Goal: Information Seeking & Learning: Learn about a topic

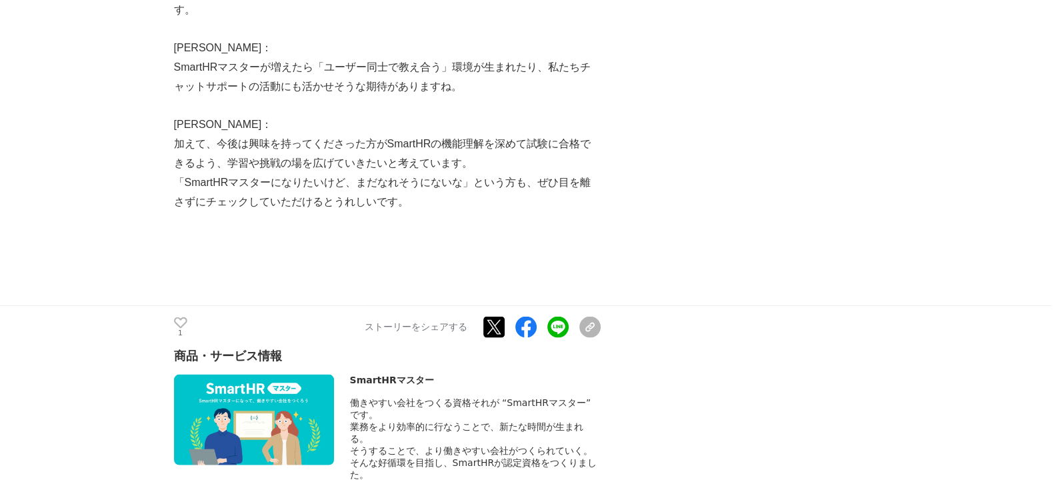
scroll to position [3582, 0]
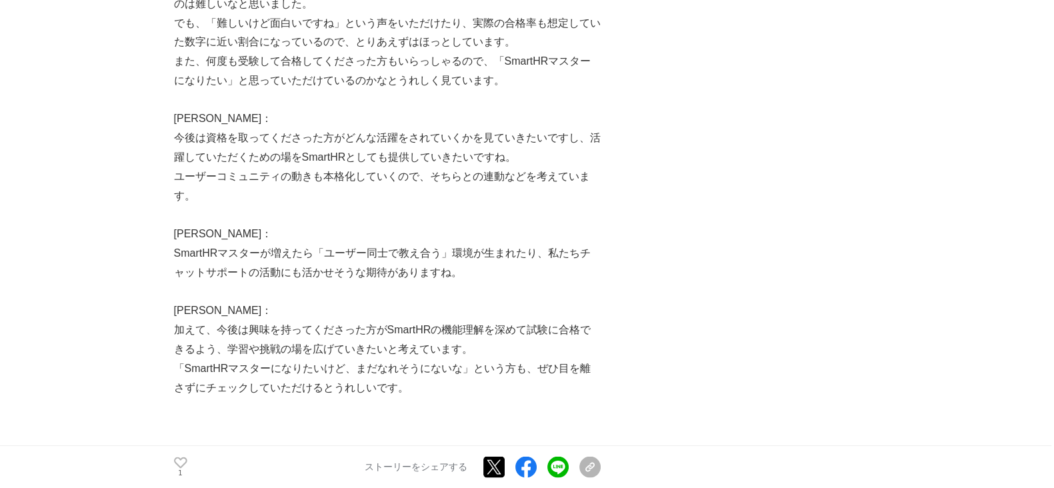
scroll to position [3082, 0]
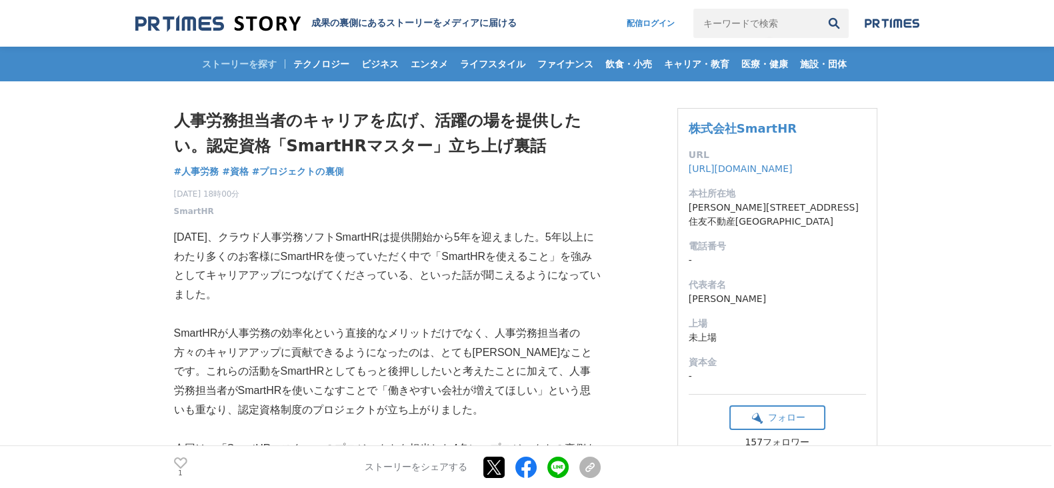
click at [754, 31] on input "キーワードで検索" at bounding box center [756, 23] width 126 height 29
type input "カオナビ"
click at [819, 9] on button "検索" at bounding box center [833, 23] width 29 height 29
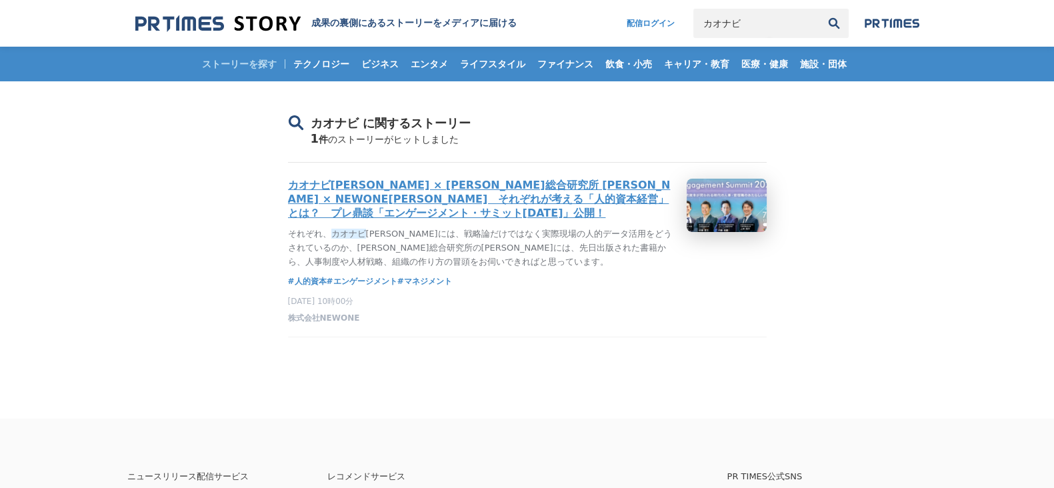
click at [355, 205] on h3 "カオナビ佐藤 × 野村総合研究所 内藤 × NEWONE上林　それぞれが考える「人的資本経営」とは？　プレ鼎談「エンゲージメント・サミット2022」公開！" at bounding box center [482, 200] width 388 height 42
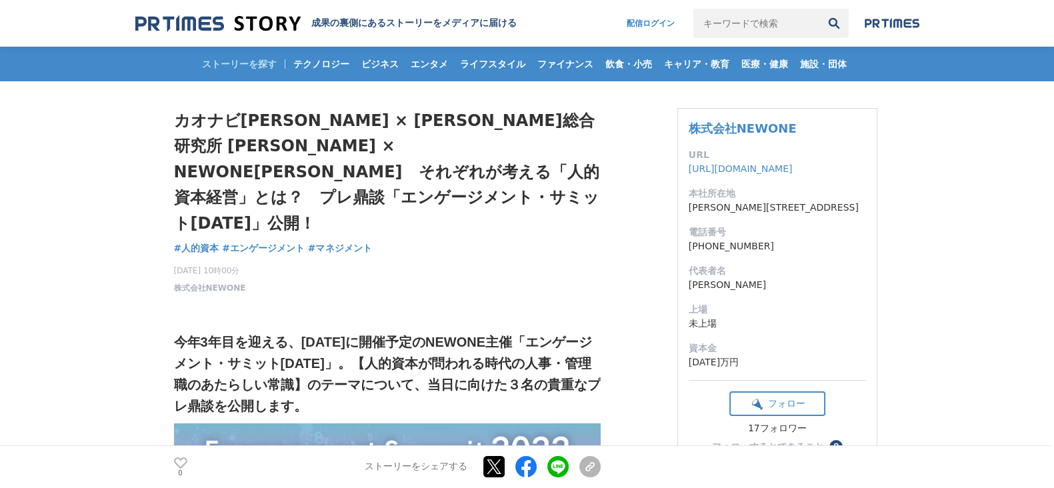
click at [154, 18] on img at bounding box center [217, 24] width 165 height 18
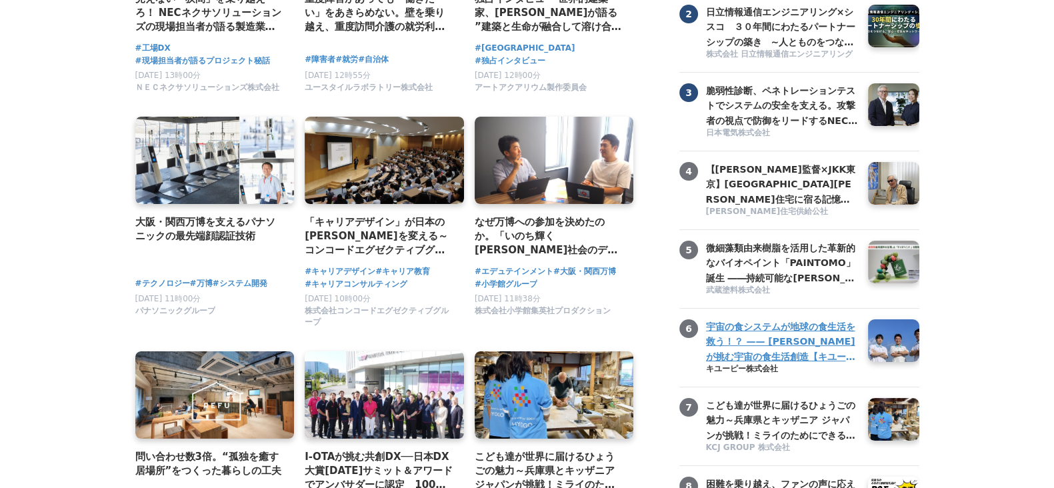
scroll to position [250, 0]
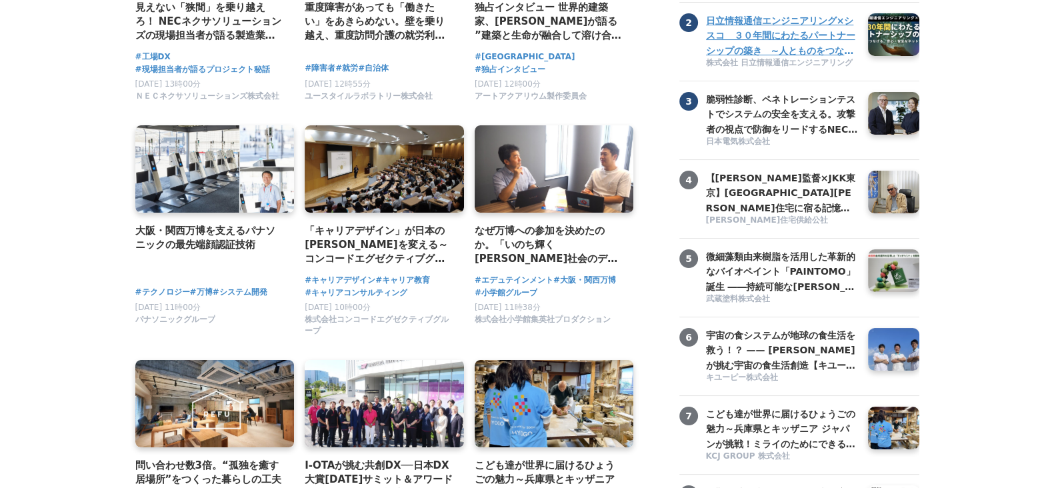
click at [754, 50] on h3 "日立情報通信エンジニアリング×シスコ　３０年間にわたるパートナーシップの築き　~人とものをつなげる、安心・安全なネットワーク構築~" at bounding box center [782, 35] width 152 height 45
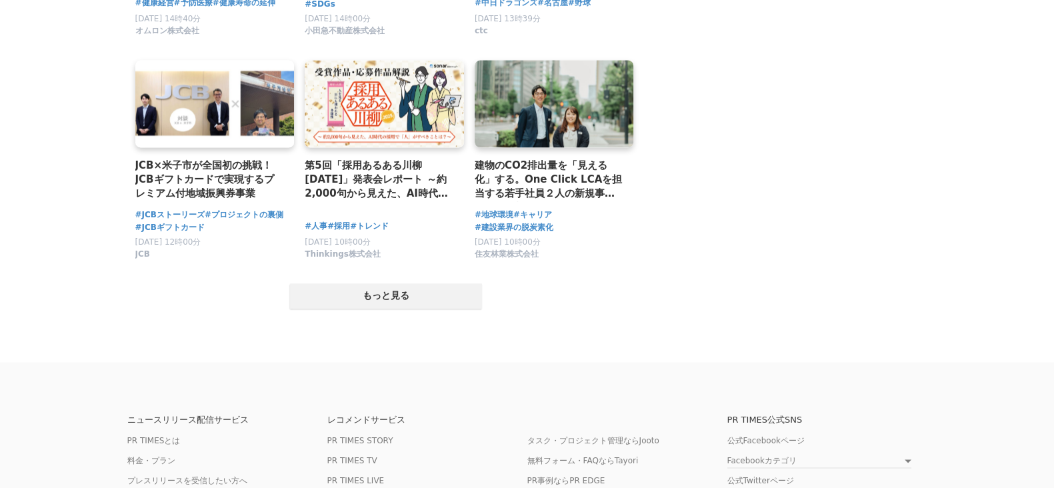
scroll to position [2730, 0]
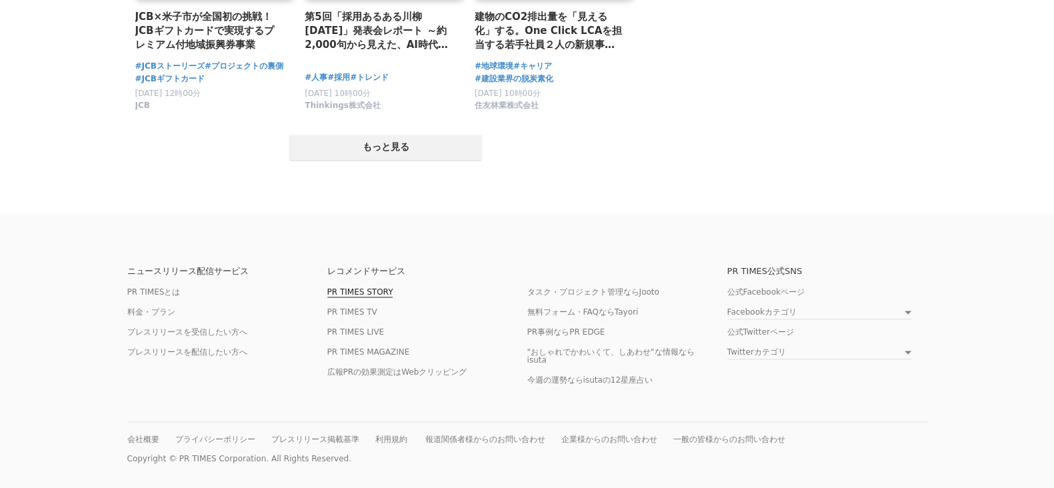
click at [358, 287] on link "PR TIMES STORY" at bounding box center [360, 292] width 66 height 10
click at [163, 287] on link "PR TIMESとは" at bounding box center [153, 292] width 53 height 10
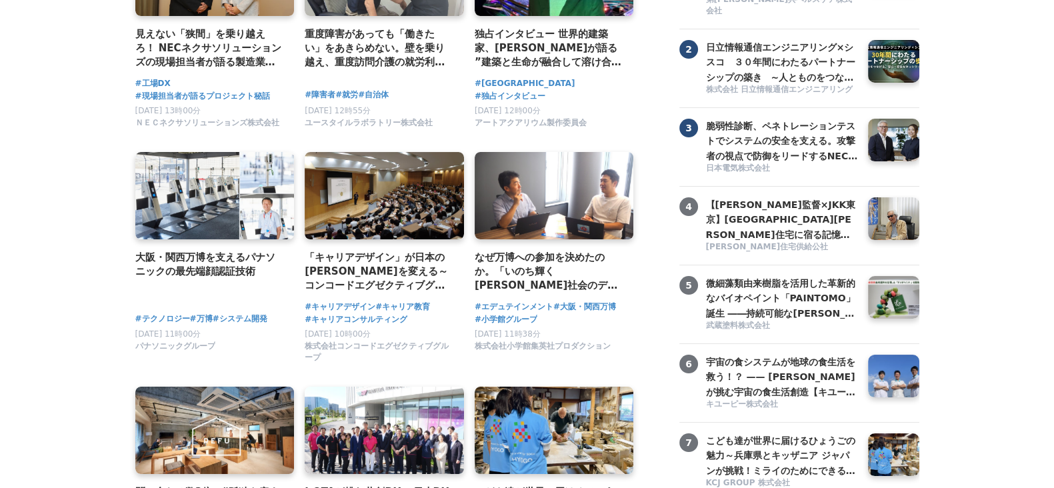
scroll to position [148, 0]
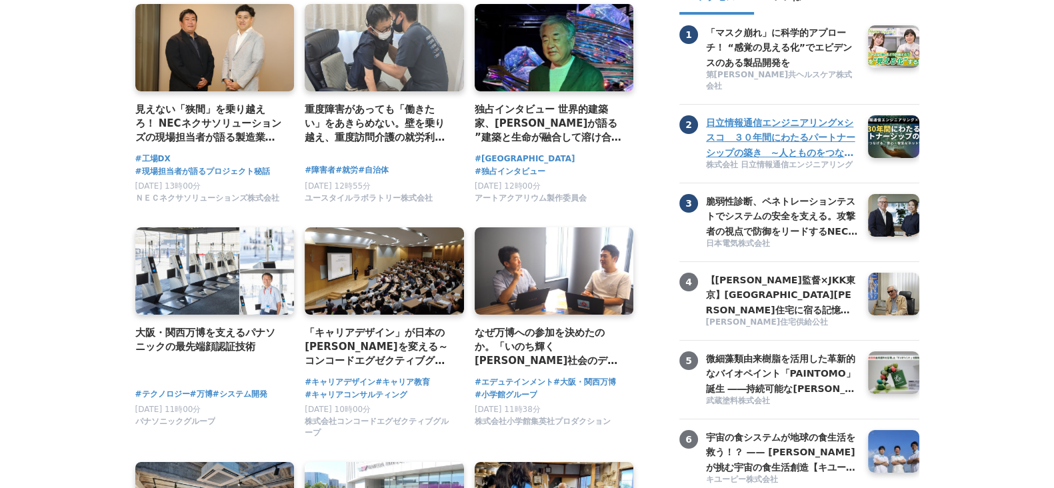
click at [754, 148] on h3 "日立情報通信エンジニアリング×シスコ　３０年間にわたるパートナーシップの築き　~人とものをつなげる、安心・安全なネットワーク構築~" at bounding box center [782, 137] width 152 height 45
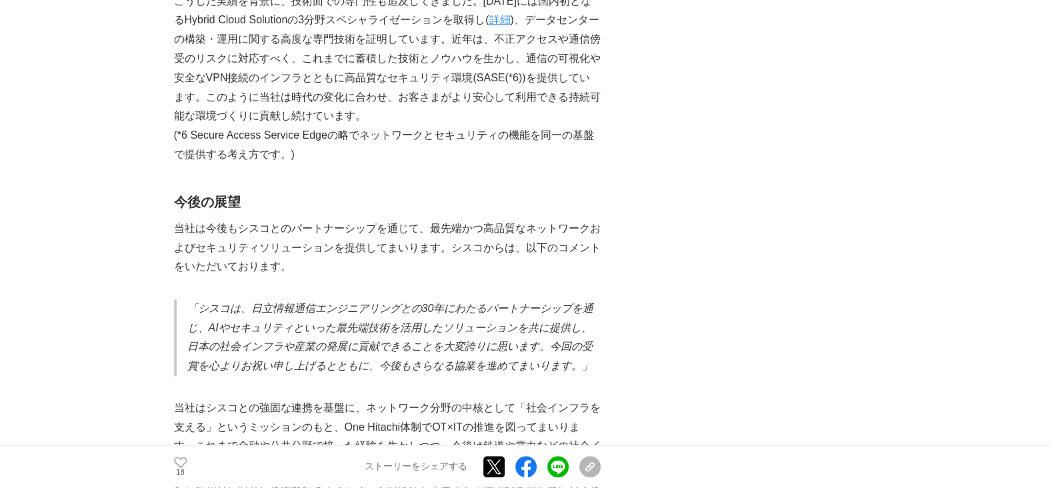
scroll to position [1999, 0]
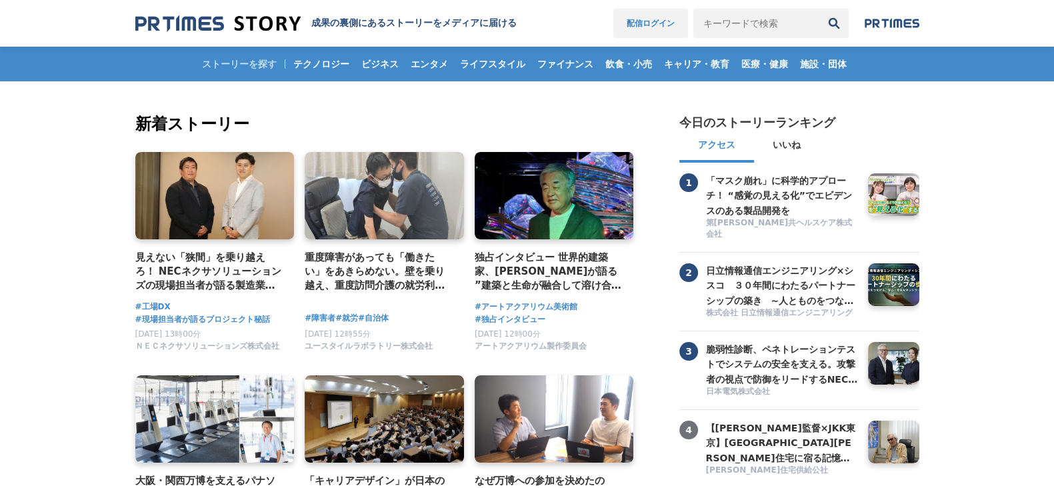
click at [636, 27] on link "配信ログイン" at bounding box center [650, 23] width 75 height 29
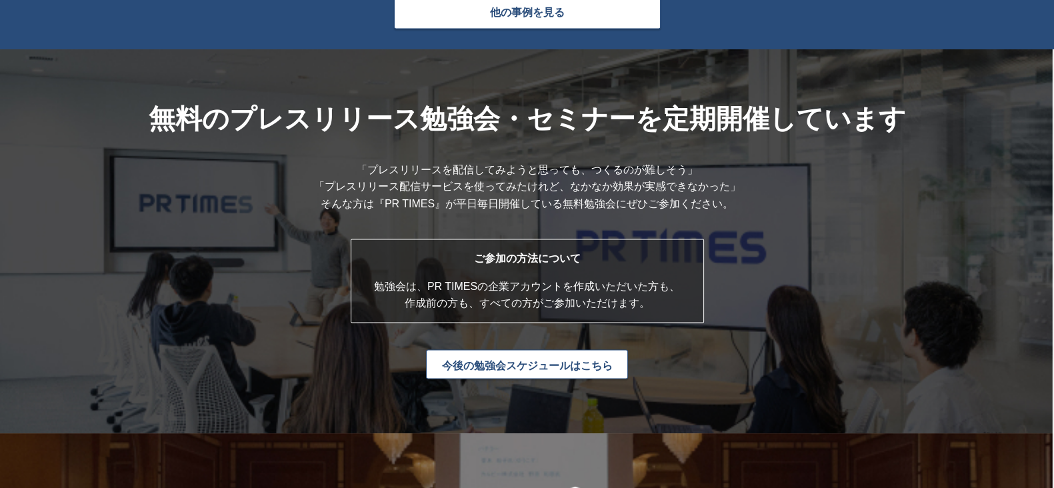
scroll to position [3332, 0]
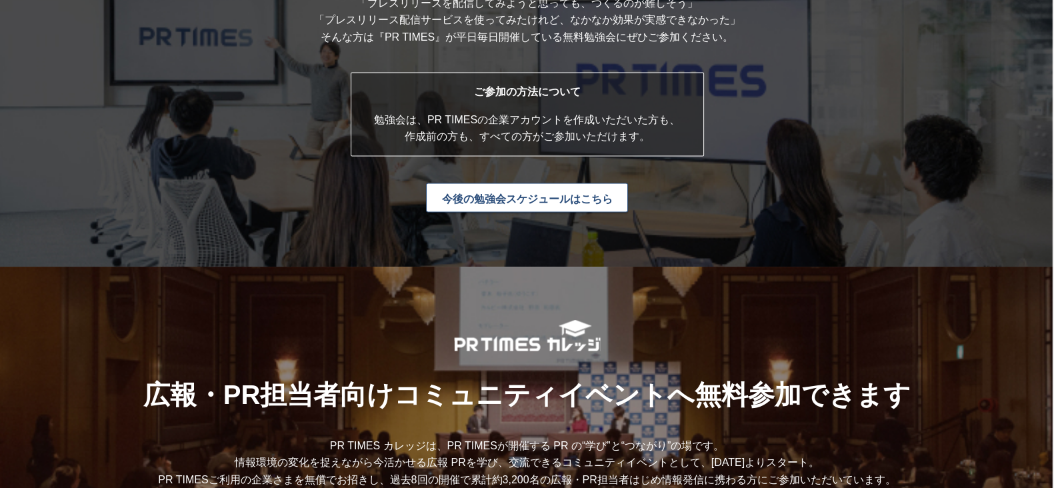
click at [544, 211] on link "今後の勉強会スケジュールはこちら" at bounding box center [527, 197] width 202 height 29
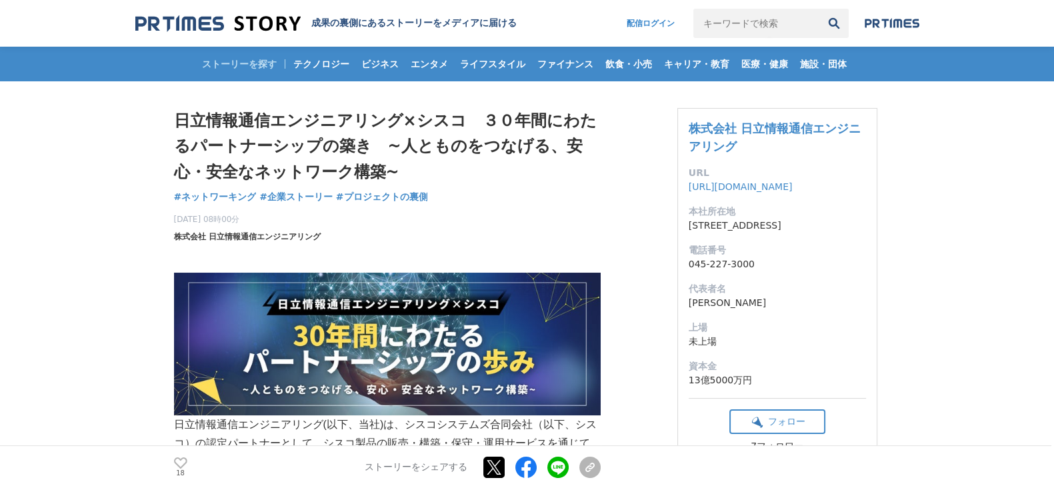
click at [203, 235] on span "株式会社 日立情報通信エンジニアリング" at bounding box center [247, 237] width 147 height 12
